Goal: Information Seeking & Learning: Learn about a topic

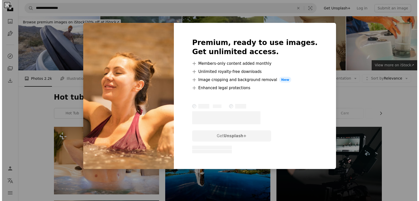
scroll to position [424, 0]
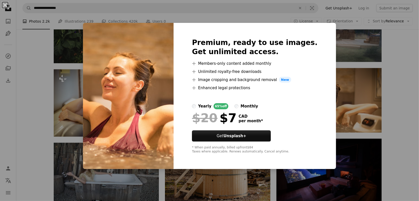
click at [255, 109] on div "monthly" at bounding box center [250, 106] width 18 height 6
click at [211, 105] on div "yearly" at bounding box center [204, 106] width 13 height 6
click at [405, 108] on div "An X shape Premium, ready to use images. Get unlimited access. A plus sign Memb…" at bounding box center [209, 100] width 419 height 201
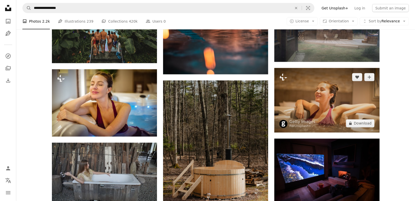
click at [332, 96] on img at bounding box center [326, 100] width 105 height 65
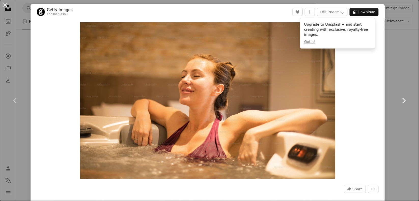
click at [396, 83] on link "Chevron right" at bounding box center [403, 100] width 31 height 49
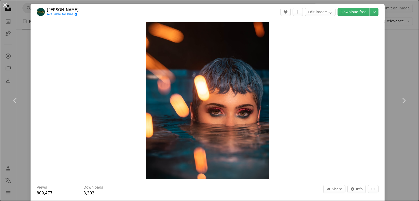
click at [400, 72] on div "An X shape Chevron left Chevron right [PERSON_NAME] Available for hire A checkm…" at bounding box center [209, 100] width 419 height 201
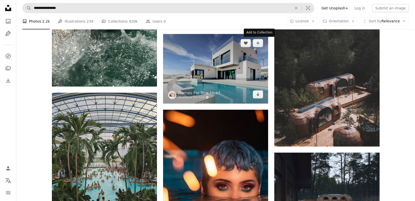
scroll to position [127, 0]
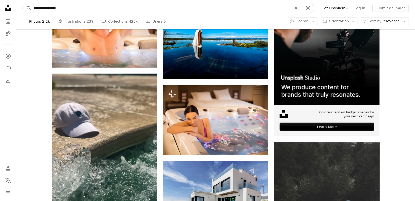
click at [114, 5] on input "**********" at bounding box center [160, 8] width 259 height 10
type input "**********"
click button "A magnifying glass" at bounding box center [27, 8] width 9 height 10
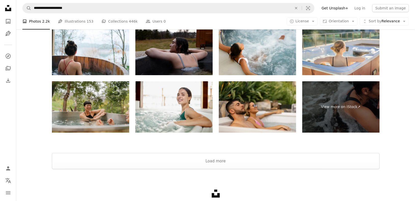
scroll to position [1018, 0]
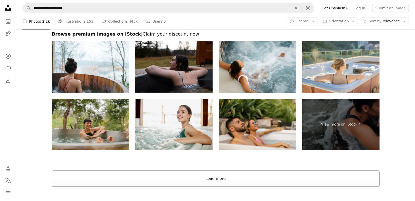
click at [199, 176] on button "Load more" at bounding box center [216, 179] width 328 height 16
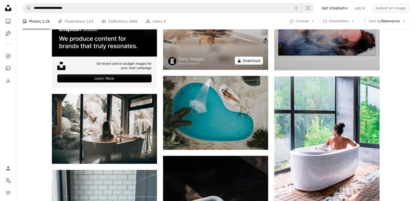
scroll to position [1145, 0]
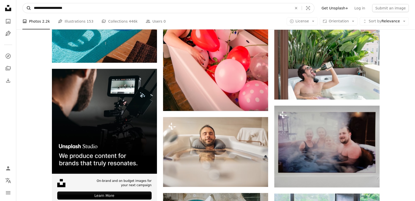
drag, startPoint x: 86, startPoint y: 9, endPoint x: 29, endPoint y: 9, distance: 57.0
click at [29, 9] on form "**********" at bounding box center [168, 8] width 292 height 10
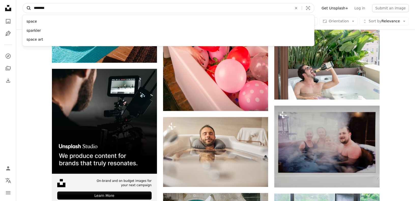
type input "*********"
click button "A magnifying glass" at bounding box center [27, 8] width 9 height 10
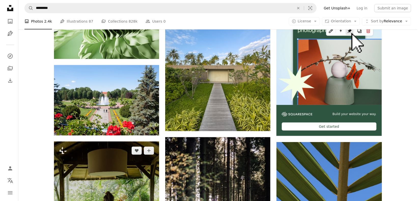
scroll to position [170, 0]
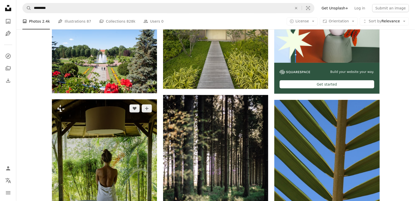
click at [128, 125] on img at bounding box center [104, 179] width 105 height 158
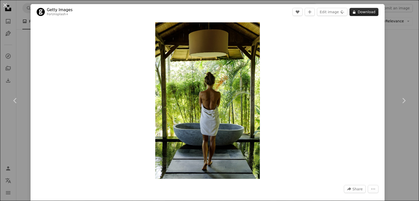
click at [360, 12] on button "A lock Download" at bounding box center [363, 12] width 29 height 8
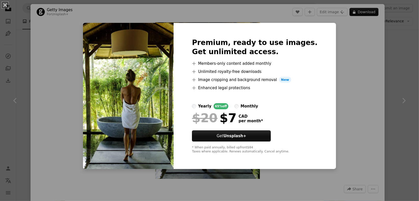
click at [246, 106] on div "monthly" at bounding box center [250, 106] width 18 height 6
click at [211, 106] on div "yearly" at bounding box center [204, 106] width 13 height 6
click at [248, 107] on div "monthly" at bounding box center [250, 106] width 18 height 6
click at [352, 118] on div "An X shape Premium, ready to use images. Get unlimited access. A plus sign Memb…" at bounding box center [209, 100] width 419 height 201
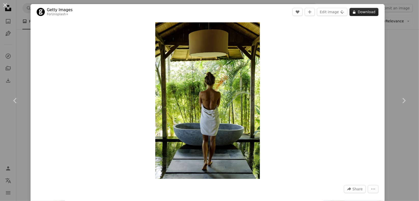
click at [366, 11] on button "A lock Download" at bounding box center [363, 12] width 29 height 8
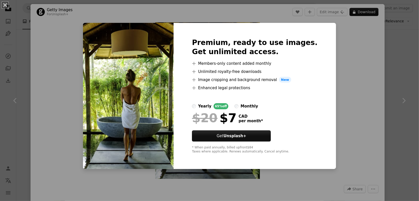
drag, startPoint x: 340, startPoint y: 34, endPoint x: 338, endPoint y: 35, distance: 3.2
click at [340, 34] on div "An X shape Premium, ready to use images. Get unlimited access. A plus sign Memb…" at bounding box center [209, 100] width 419 height 201
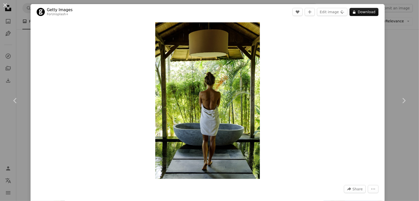
drag, startPoint x: 290, startPoint y: 68, endPoint x: 273, endPoint y: 68, distance: 17.1
click at [288, 69] on div "Zoom in" at bounding box center [208, 101] width 354 height 162
click at [252, 30] on img "Zoom in on this image" at bounding box center [207, 100] width 105 height 157
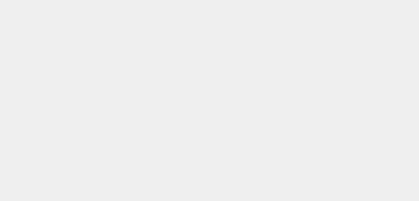
scroll to position [208, 0]
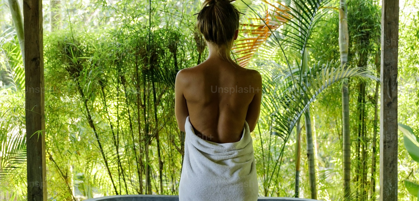
click at [253, 32] on img "Zoom out on this image" at bounding box center [209, 106] width 419 height 629
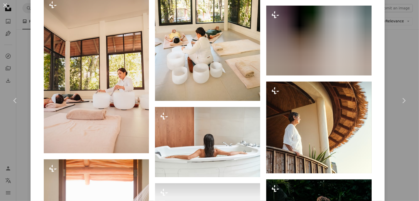
scroll to position [2550, 0]
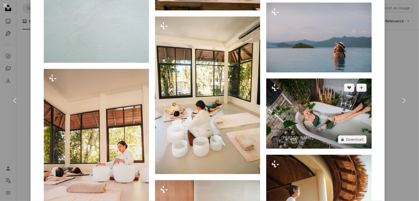
click at [306, 108] on img at bounding box center [318, 114] width 105 height 70
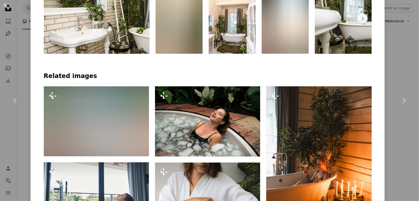
scroll to position [297, 0]
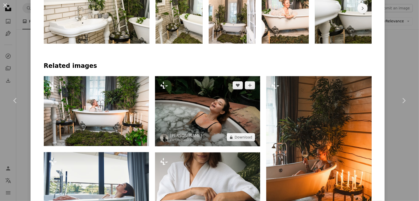
click at [253, 106] on img at bounding box center [207, 111] width 105 height 70
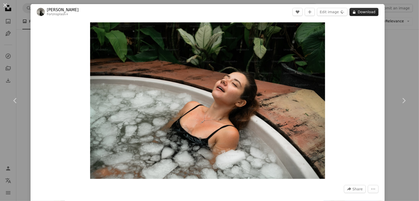
click at [360, 13] on button "A lock Download" at bounding box center [363, 12] width 29 height 8
